Goal: Task Accomplishment & Management: Manage account settings

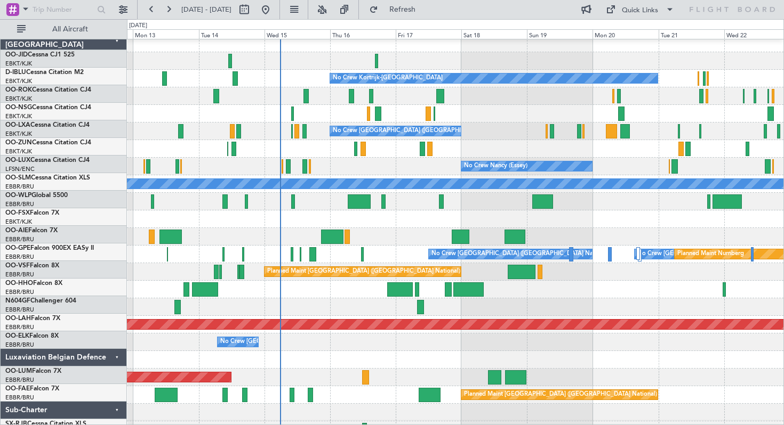
scroll to position [5, 0]
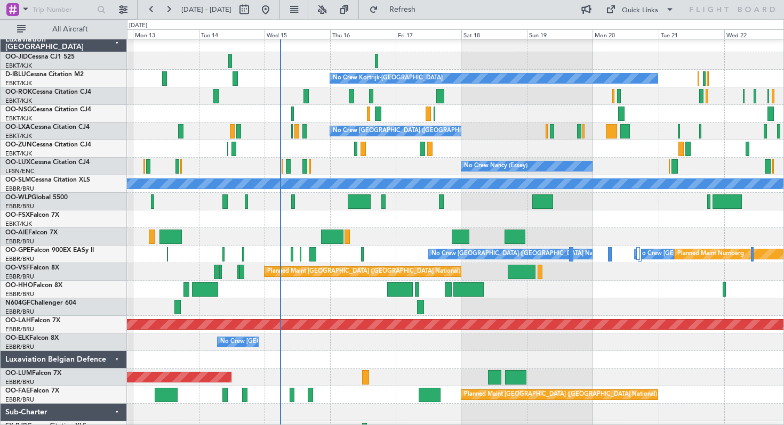
click at [503, 123] on div "No Crew [GEOGRAPHIC_DATA] ([GEOGRAPHIC_DATA] National)" at bounding box center [455, 132] width 656 height 18
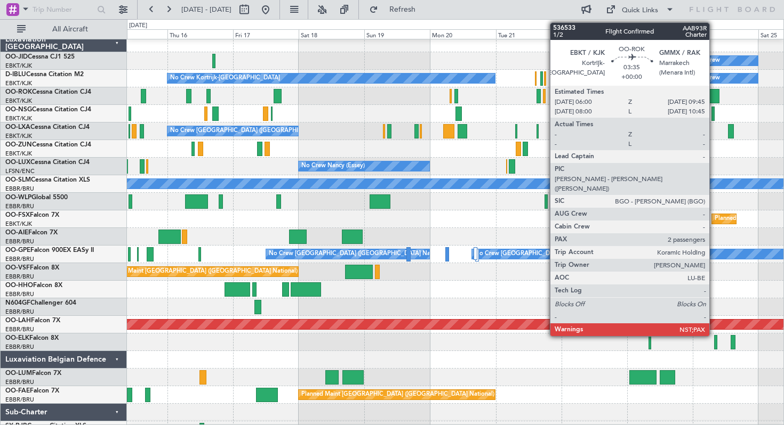
click at [714, 98] on div at bounding box center [713, 96] width 11 height 14
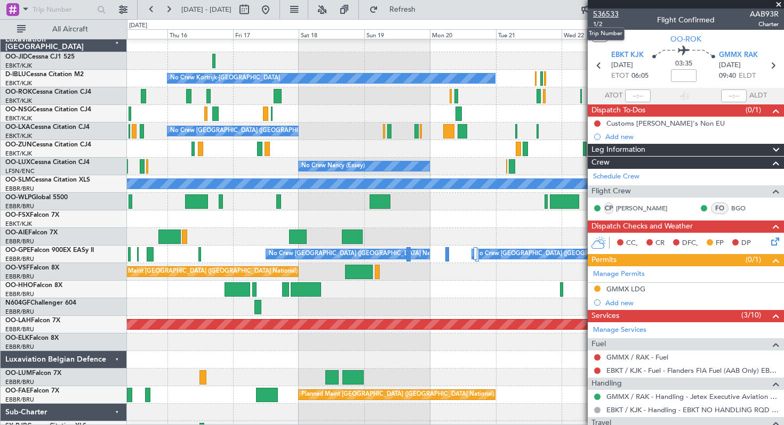
click at [608, 13] on span "536533" at bounding box center [606, 14] width 26 height 11
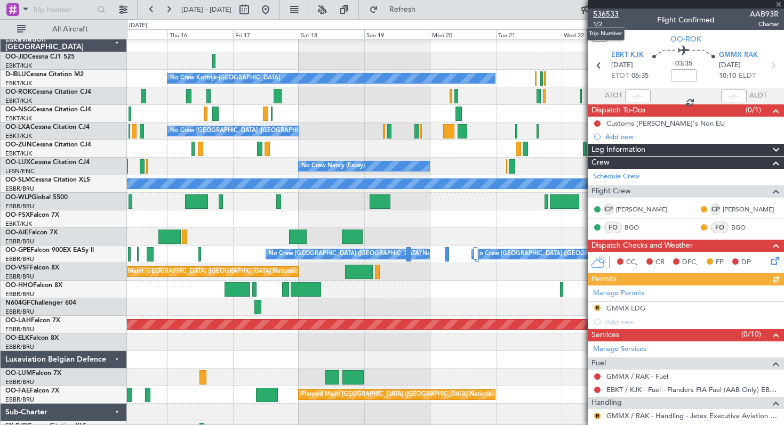
click at [607, 12] on span "536533" at bounding box center [606, 14] width 26 height 11
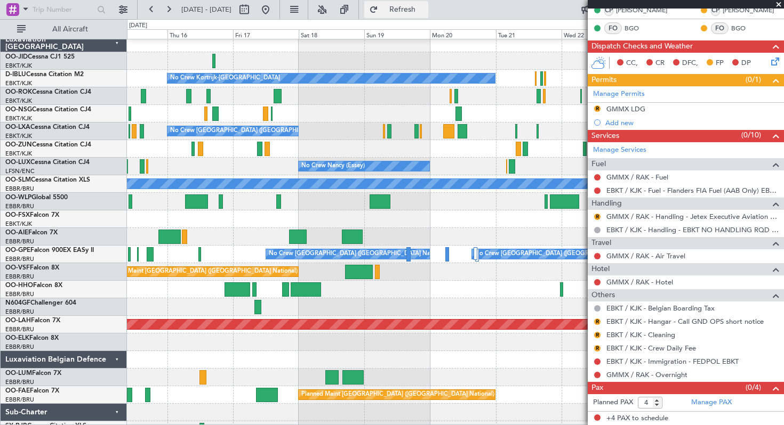
click at [419, 6] on span "Refresh" at bounding box center [402, 9] width 45 height 7
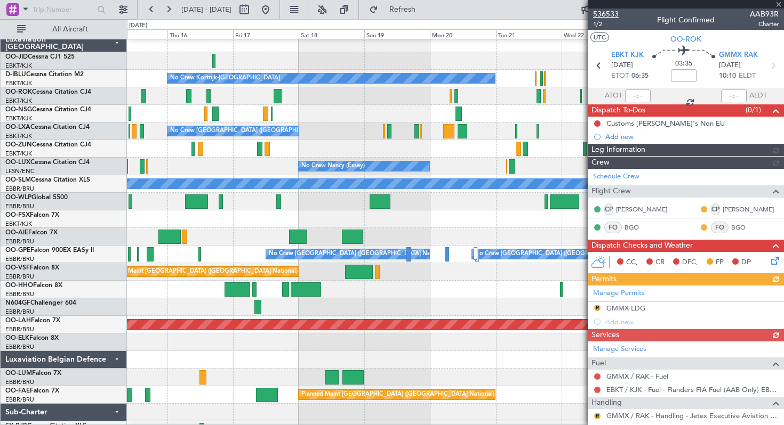
click at [611, 14] on span "536533" at bounding box center [606, 14] width 26 height 11
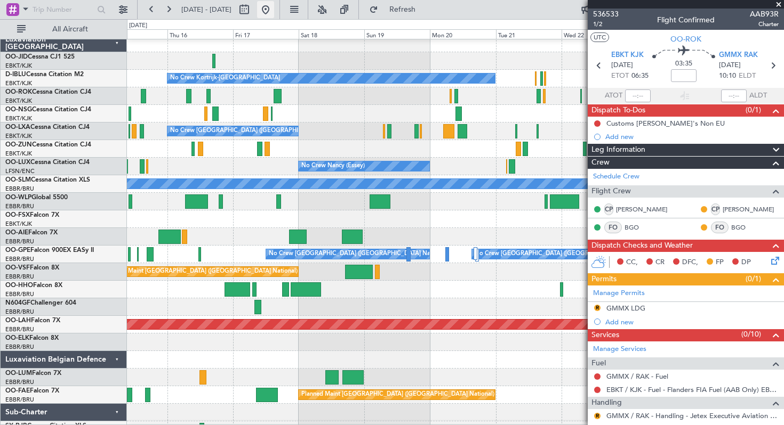
click at [274, 6] on button at bounding box center [265, 9] width 17 height 17
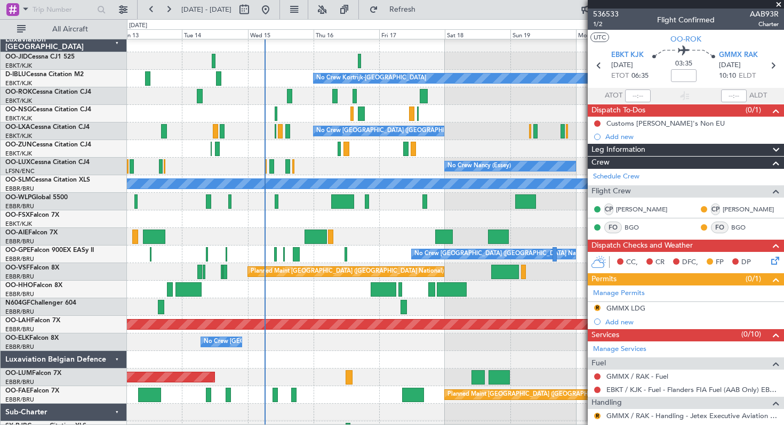
click at [332, 116] on div at bounding box center [455, 114] width 656 height 18
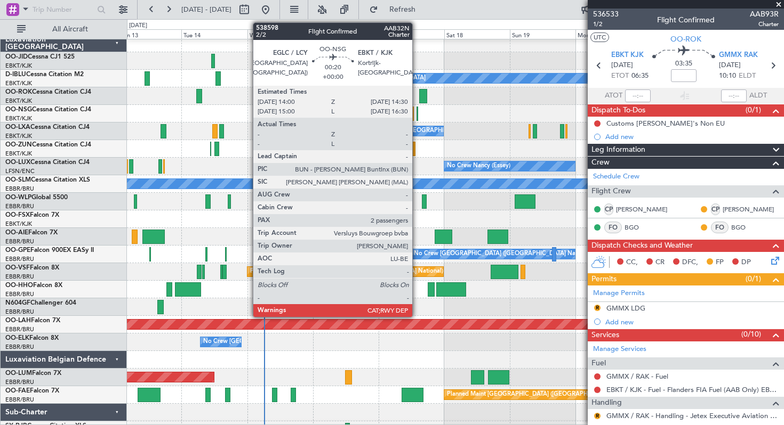
click at [417, 114] on div at bounding box center [417, 114] width 2 height 14
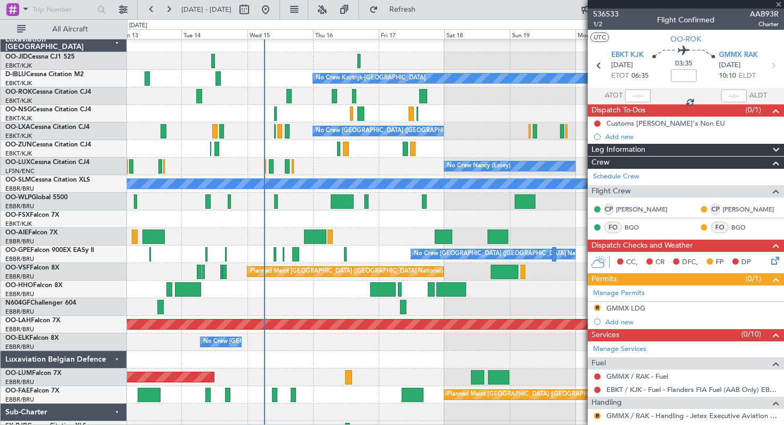
type input "2"
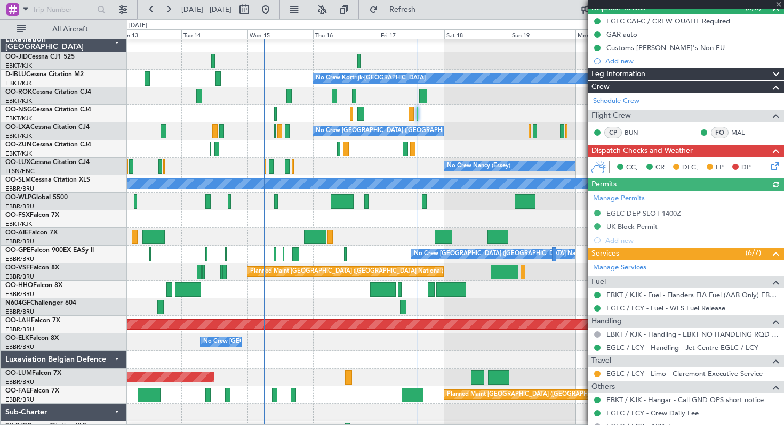
scroll to position [105, 0]
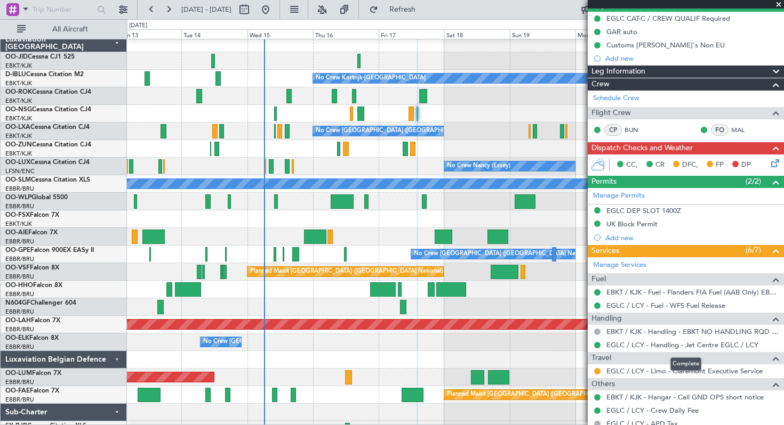
click at [676, 370] on div "Complete" at bounding box center [685, 364] width 31 height 13
click at [655, 368] on link "EGLC / LCY - Limo - Claremont Executive Service" at bounding box center [684, 371] width 156 height 9
